Goal: Ask a question

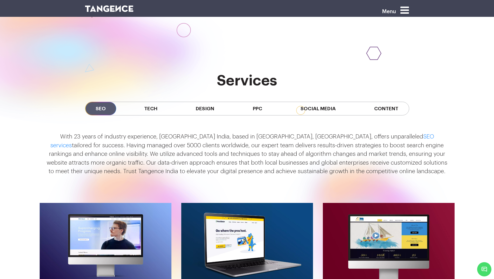
scroll to position [449, 0]
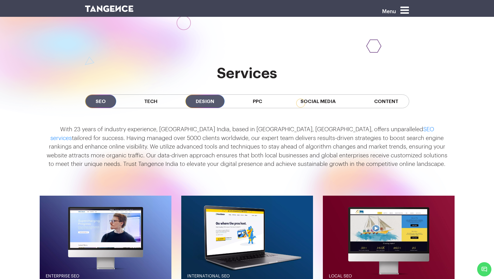
click at [197, 101] on span "Design" at bounding box center [204, 101] width 39 height 13
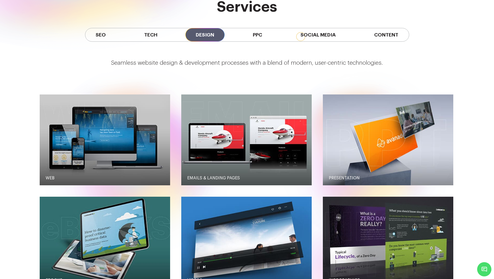
scroll to position [0, 0]
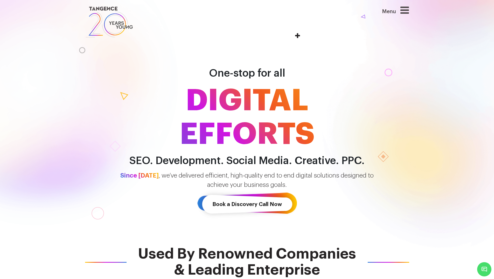
click at [407, 11] on icon at bounding box center [404, 10] width 9 height 10
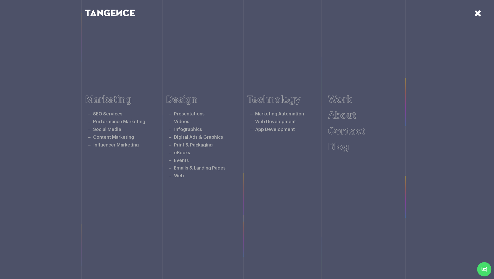
click at [482, 271] on span "Minimize live chat window" at bounding box center [484, 269] width 19 height 19
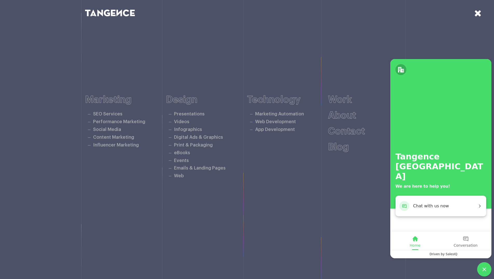
click at [445, 209] on span "Chat with us now" at bounding box center [445, 206] width 64 height 7
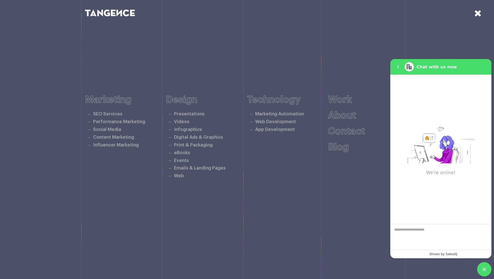
click at [432, 235] on textarea "We are here to help you" at bounding box center [440, 237] width 101 height 26
type textarea "**"
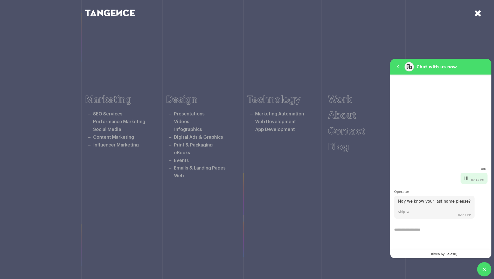
click at [429, 227] on textarea "Enter your last name" at bounding box center [440, 237] width 101 height 26
type textarea "*******"
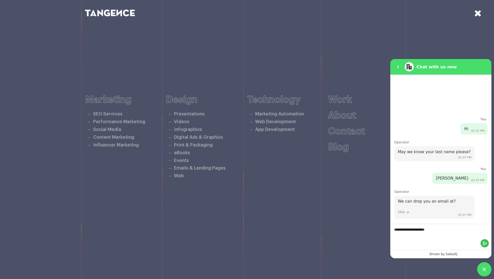
type textarea "**********"
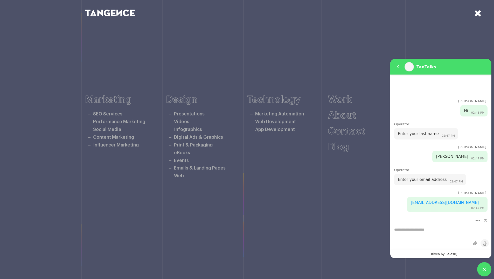
click at [422, 234] on textarea "We are here to help you" at bounding box center [440, 237] width 101 height 26
click at [404, 195] on div "[PERSON_NAME]" at bounding box center [437, 193] width 97 height 5
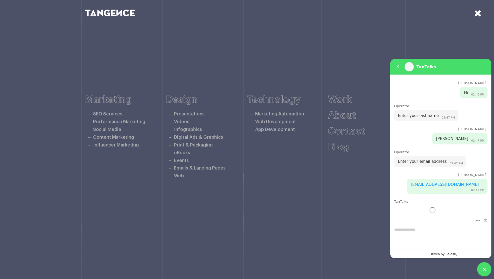
scroll to position [33, 0]
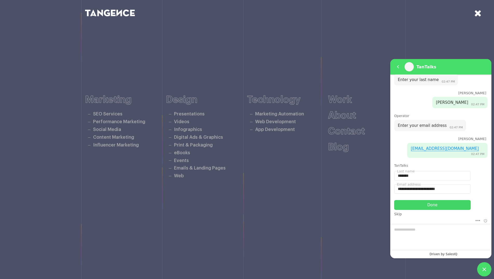
click at [413, 203] on div "Done" at bounding box center [432, 205] width 76 height 10
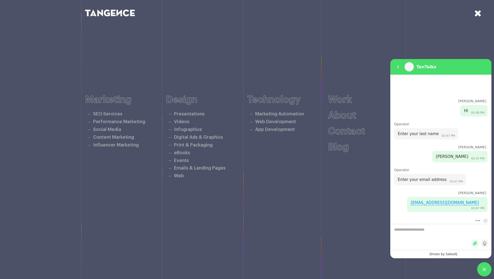
click at [473, 243] on em "Share files" at bounding box center [475, 244] width 8 height 8
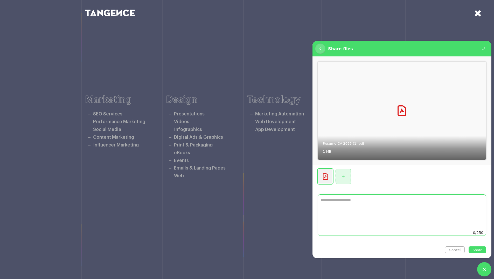
click at [360, 206] on textarea "0/250" at bounding box center [402, 212] width 168 height 35
paste textarea "**********"
type textarea "**********"
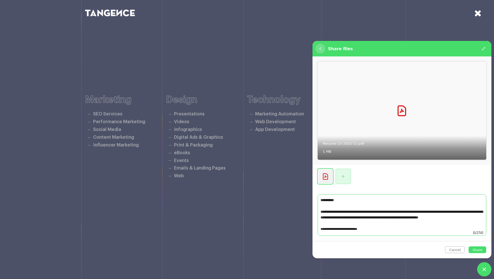
scroll to position [13, 0]
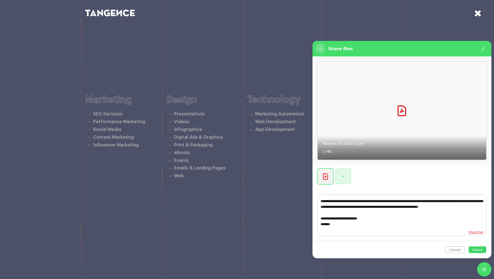
click at [476, 250] on span "Share" at bounding box center [477, 250] width 10 height 4
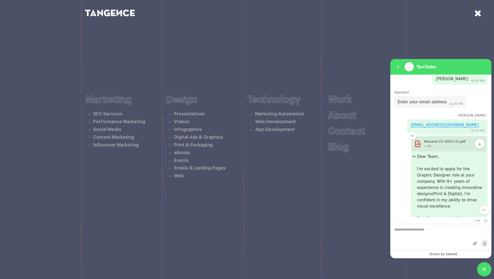
scroll to position [66, 0]
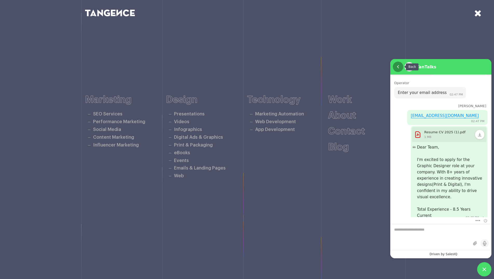
click at [393, 67] on em "Back" at bounding box center [398, 67] width 10 height 10
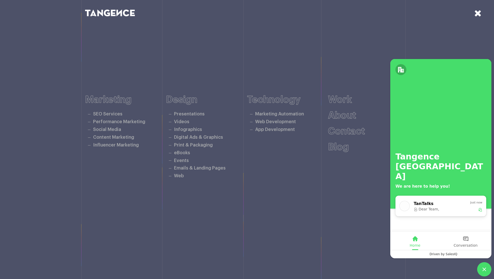
click at [469, 240] on div "Conversation" at bounding box center [465, 239] width 24 height 9
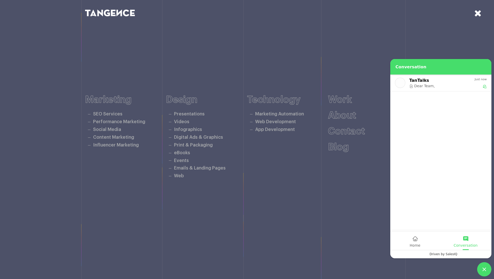
click at [291, 197] on div "Marketing SEO Services Performance Marketing Social Media Content Marketing Inf…" at bounding box center [247, 137] width 324 height 223
click at [338, 131] on link "Contact" at bounding box center [346, 132] width 37 height 10
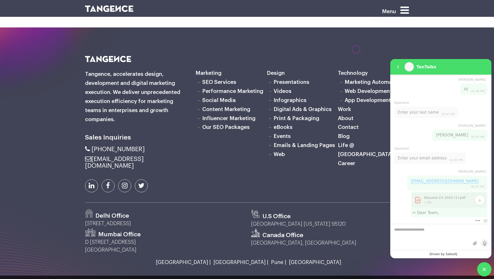
scroll to position [66, 0]
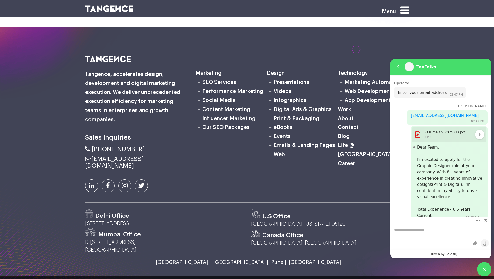
click at [122, 183] on icon at bounding box center [125, 186] width 6 height 7
